Goal: Task Accomplishment & Management: Use online tool/utility

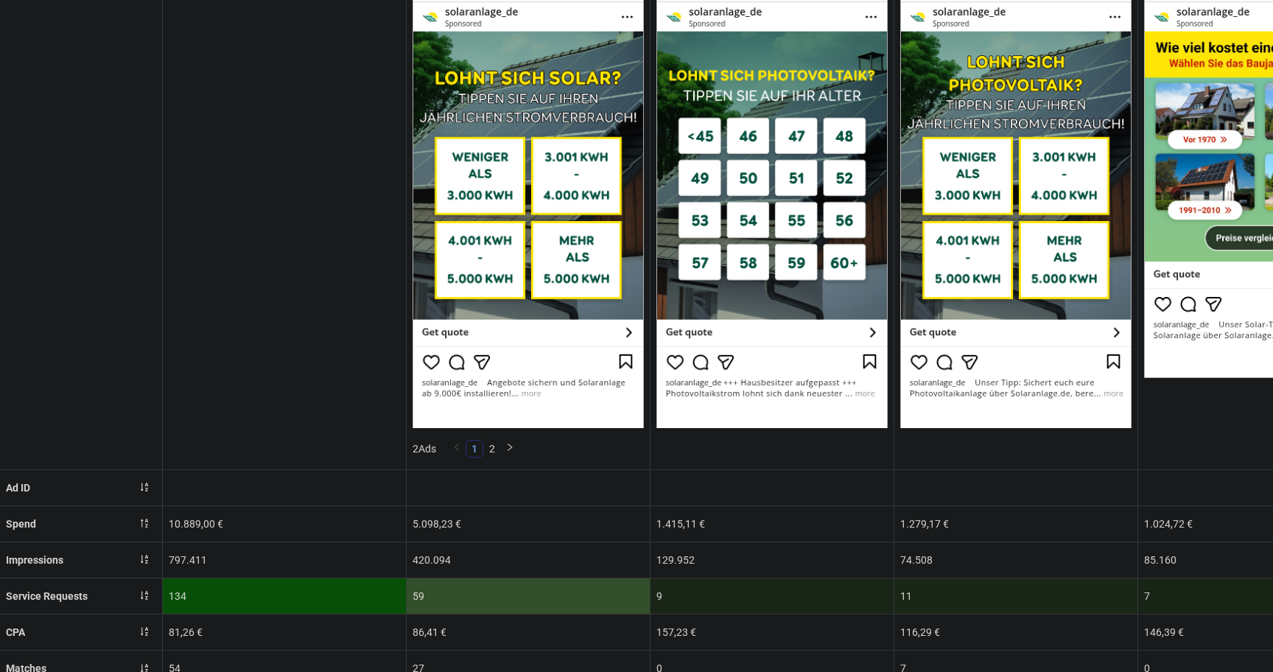
scroll to position [210, 0]
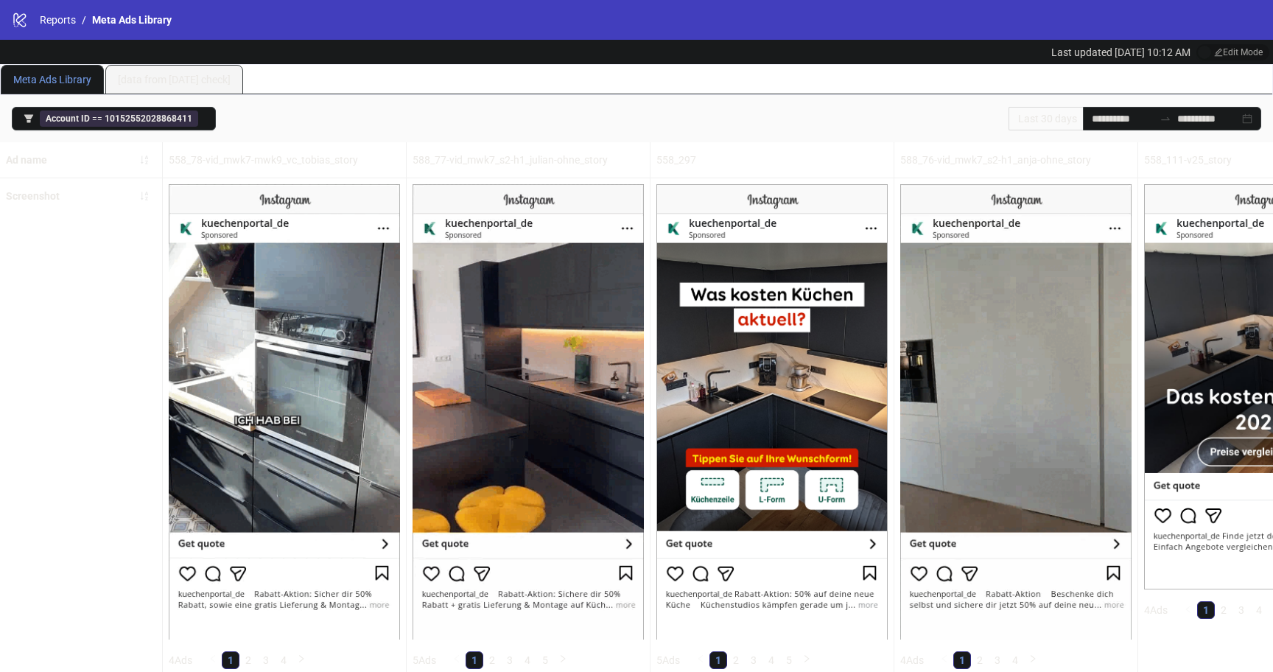
click at [169, 132] on div "**********" at bounding box center [636, 118] width 1273 height 47
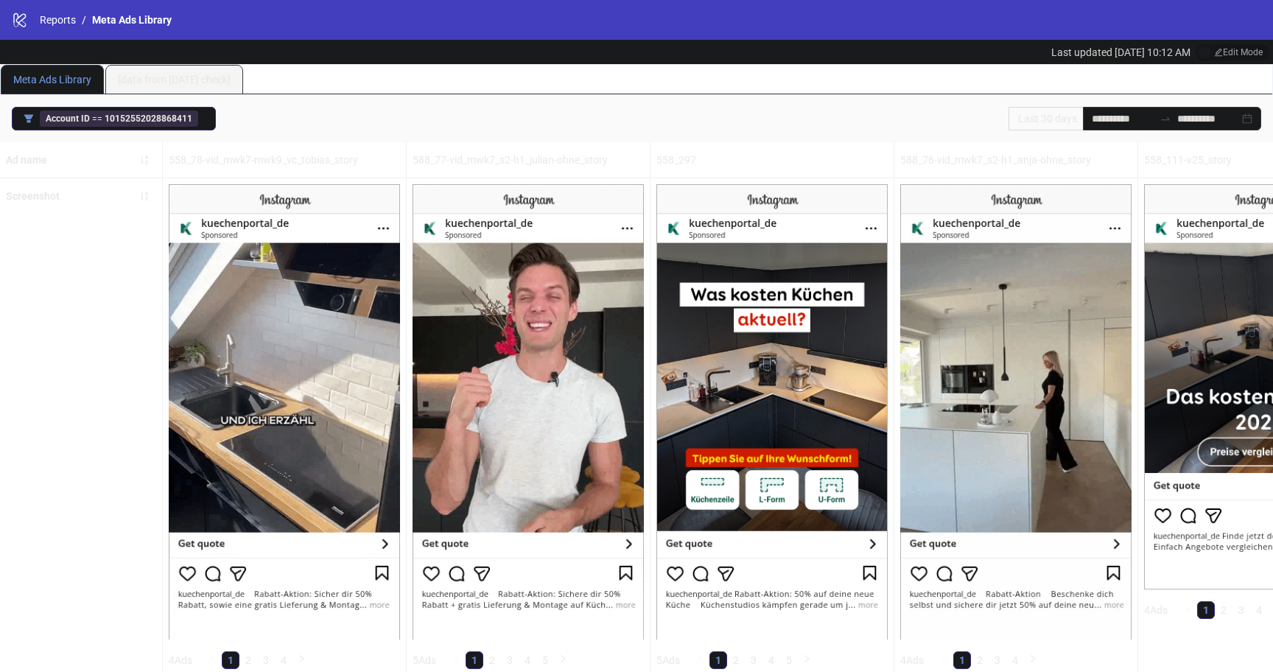
click at [195, 109] on button "Account ID == 10152552028868411" at bounding box center [114, 119] width 204 height 24
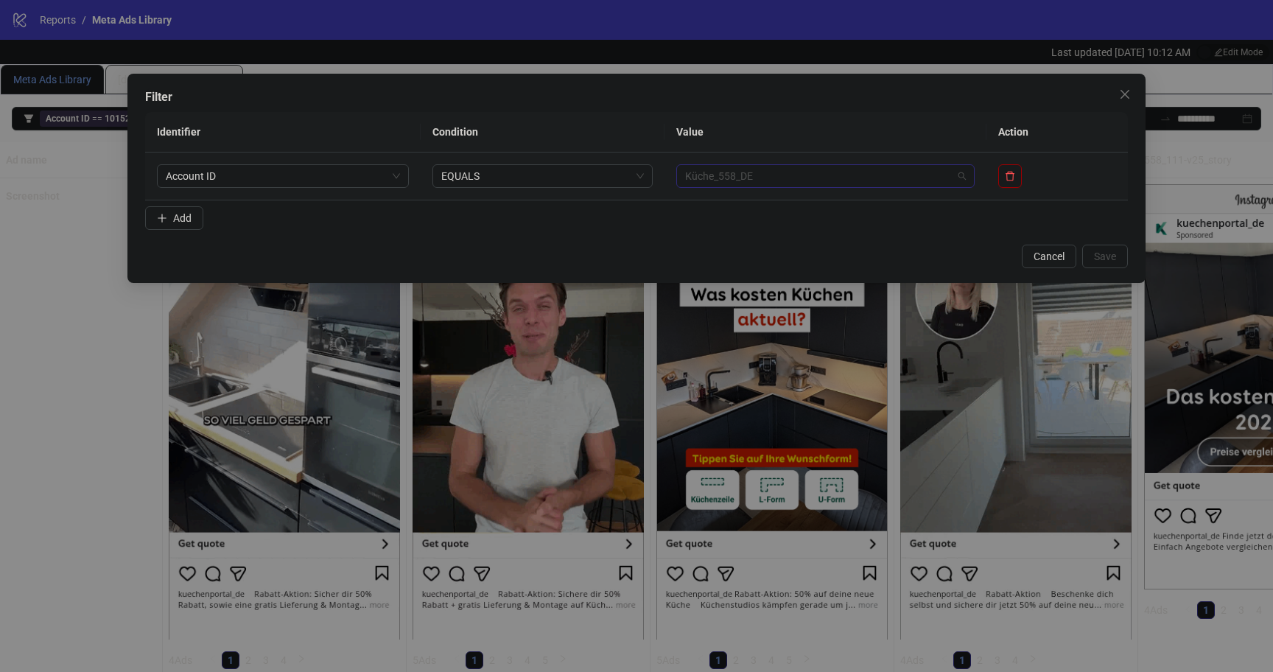
click at [965, 181] on span "Küche_558_DE" at bounding box center [825, 176] width 281 height 22
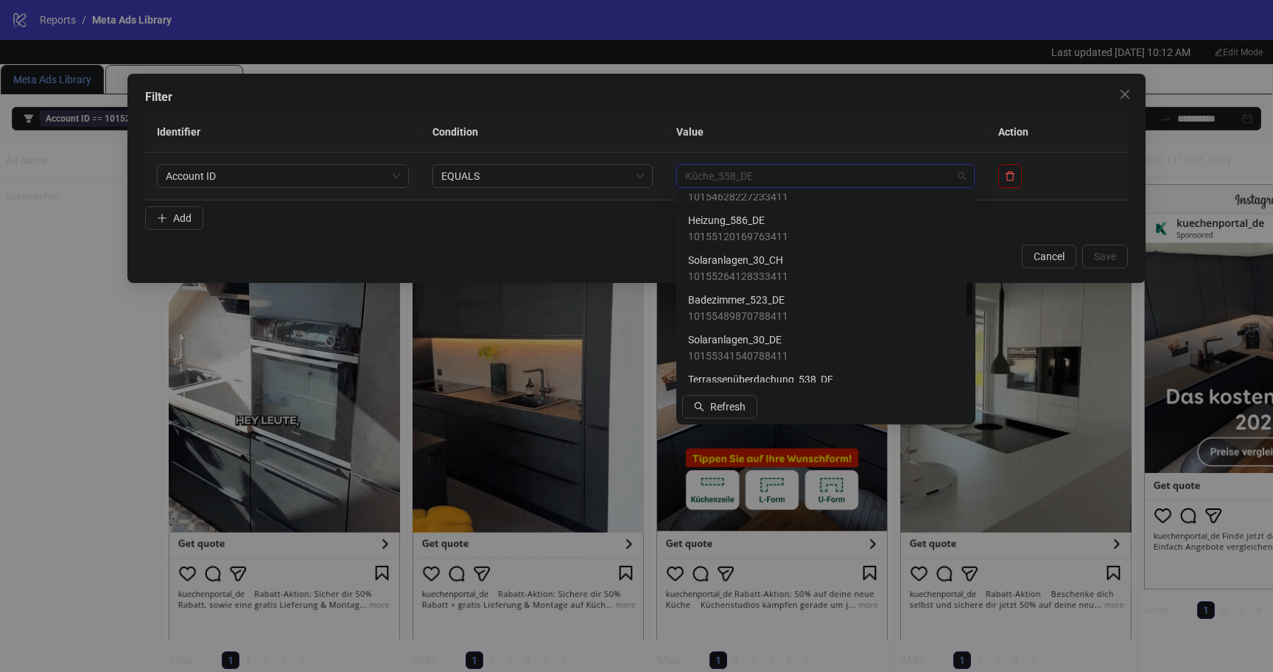
scroll to position [535, 0]
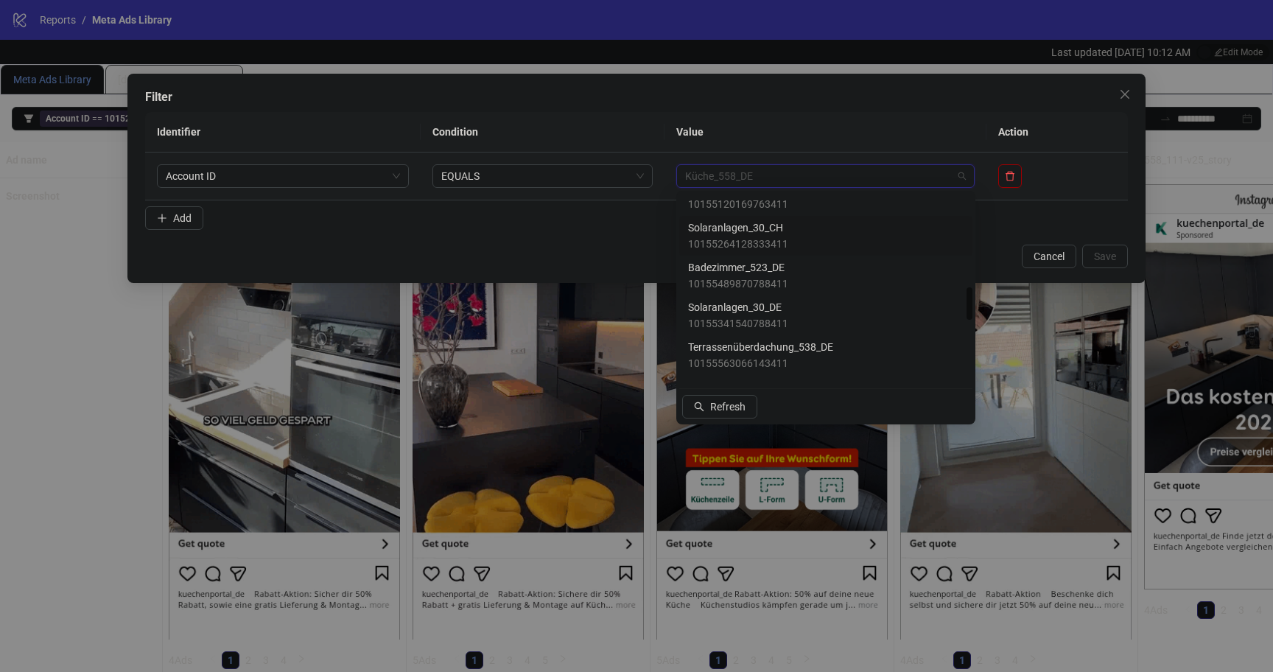
click at [721, 238] on span "10155264128333411" at bounding box center [738, 244] width 100 height 16
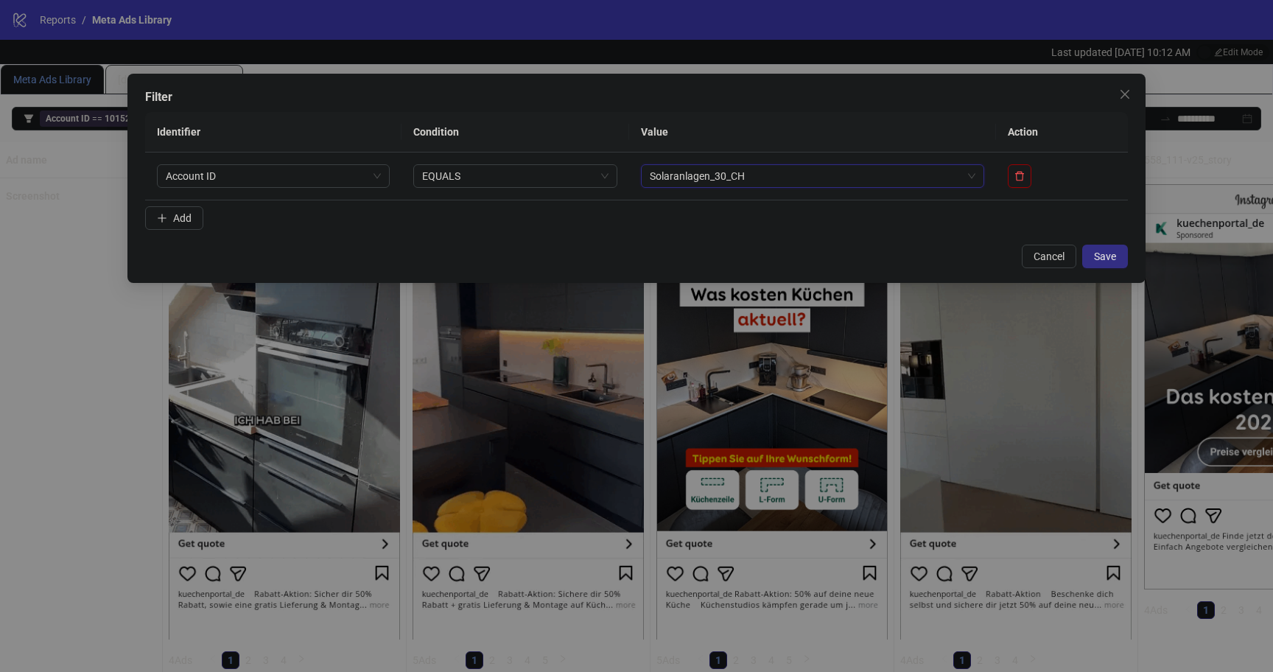
click at [1094, 260] on span "Save" at bounding box center [1105, 257] width 22 height 12
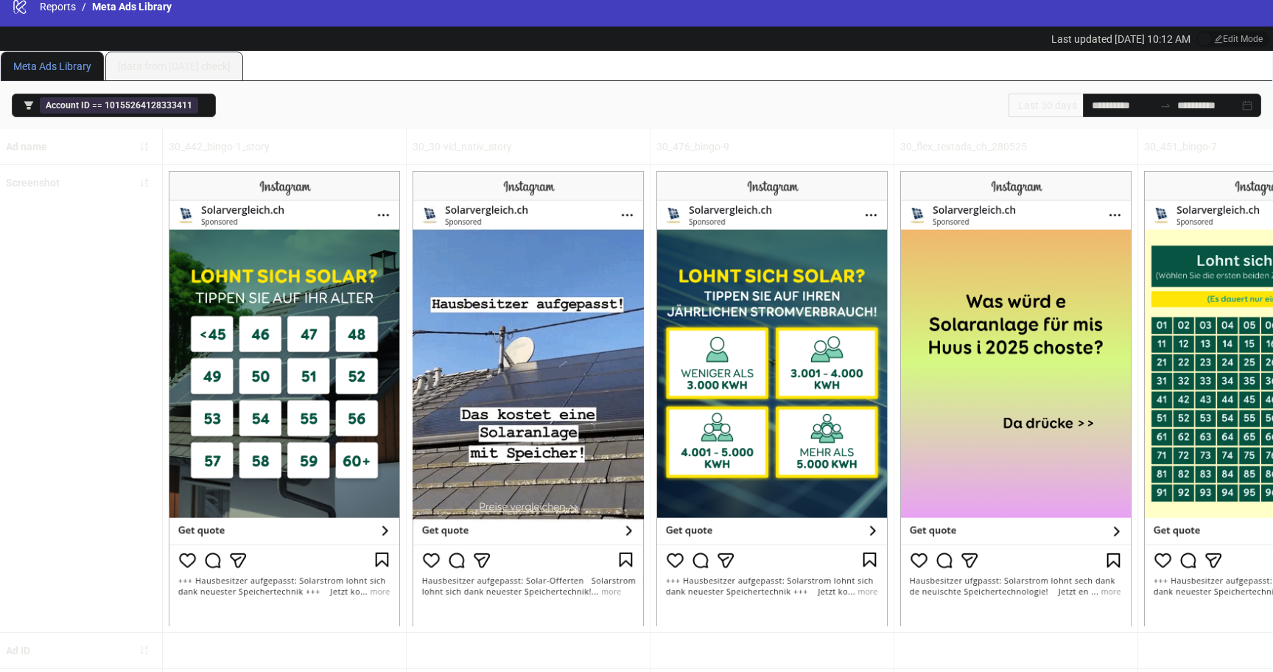
scroll to position [20, 0]
